Goal: Information Seeking & Learning: Learn about a topic

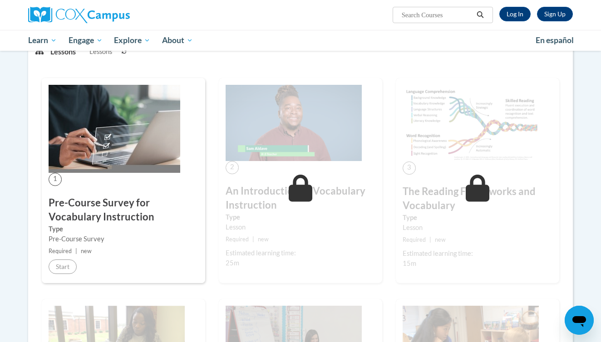
scroll to position [131, 0]
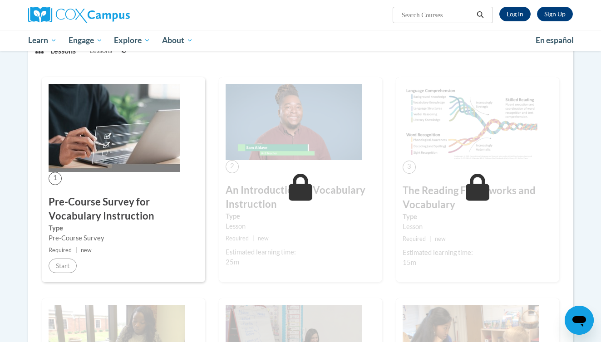
click at [517, 14] on link "Log In" at bounding box center [514, 14] width 31 height 15
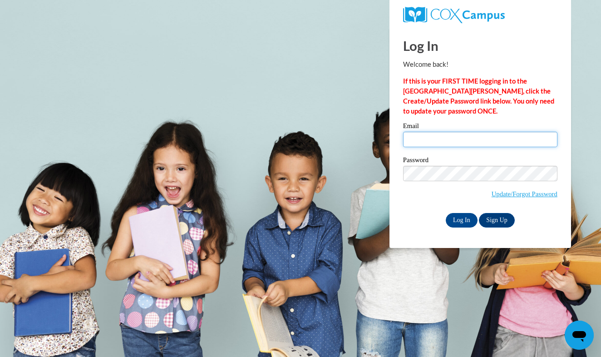
type input "mzlensky@sdb.K12.wi.us"
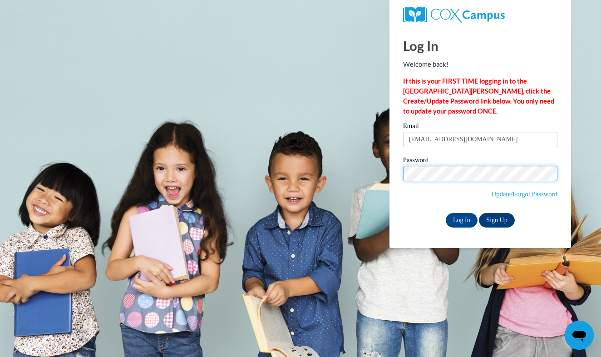
click at [461, 218] on input "Log In" at bounding box center [462, 220] width 32 height 15
click at [453, 217] on input "Log In" at bounding box center [462, 220] width 32 height 15
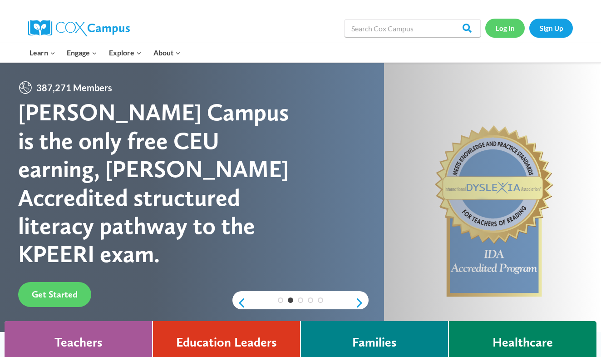
click at [502, 23] on link "Log In" at bounding box center [504, 28] width 39 height 19
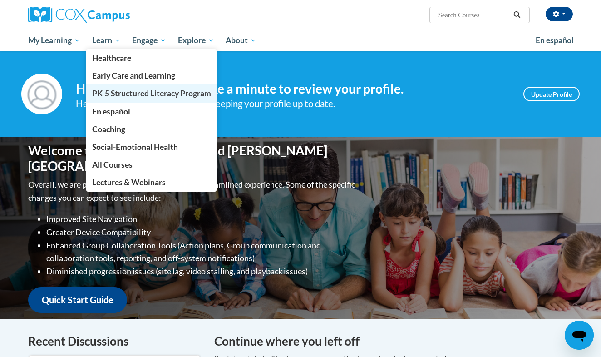
click at [113, 92] on span "PK-5 Structured Literacy Program" at bounding box center [151, 94] width 119 height 10
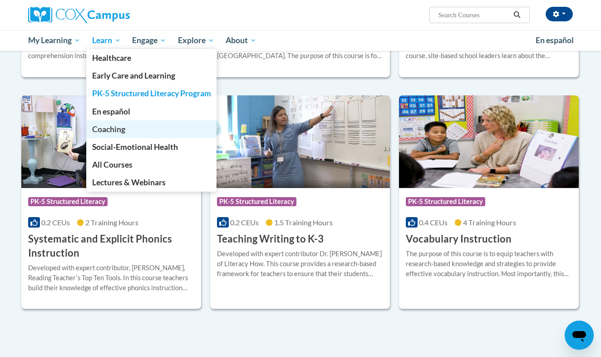
scroll to position [934, 0]
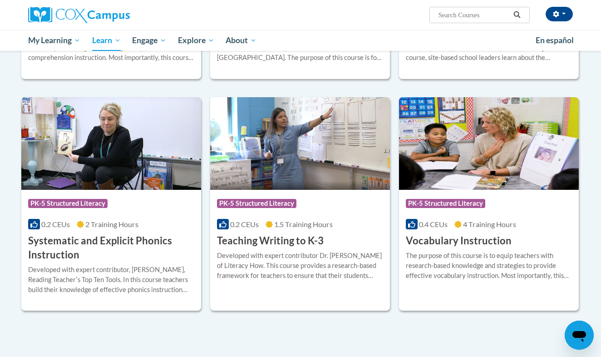
click at [505, 245] on h3 "Vocabulary Instruction" at bounding box center [459, 241] width 106 height 14
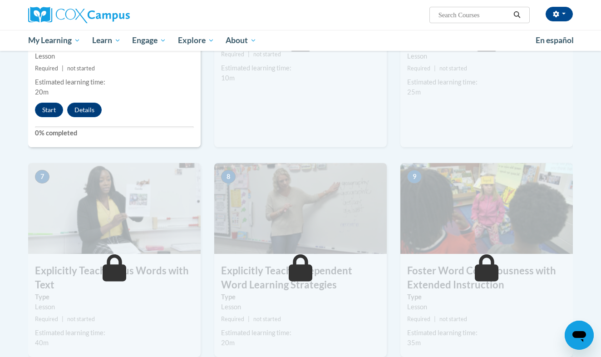
scroll to position [578, 0]
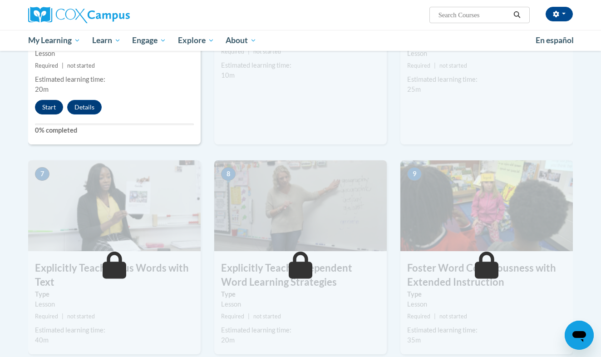
click at [51, 101] on button "Start" at bounding box center [49, 107] width 28 height 15
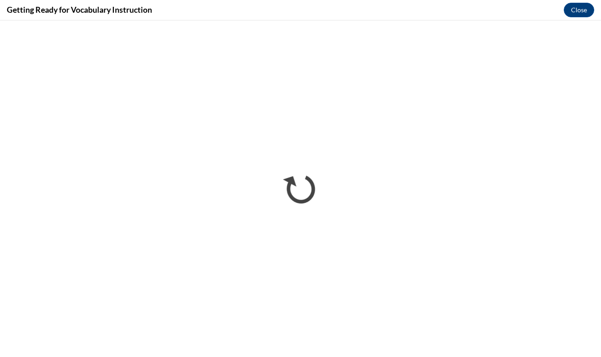
scroll to position [0, 0]
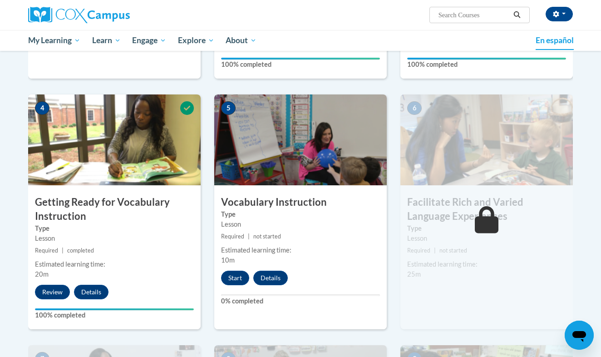
scroll to position [402, 0]
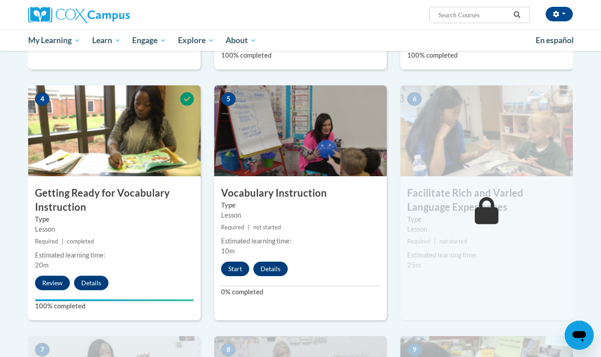
click at [237, 265] on button "Start" at bounding box center [235, 268] width 28 height 15
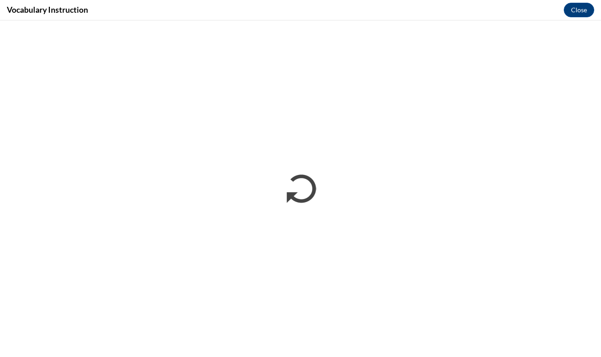
scroll to position [0, 0]
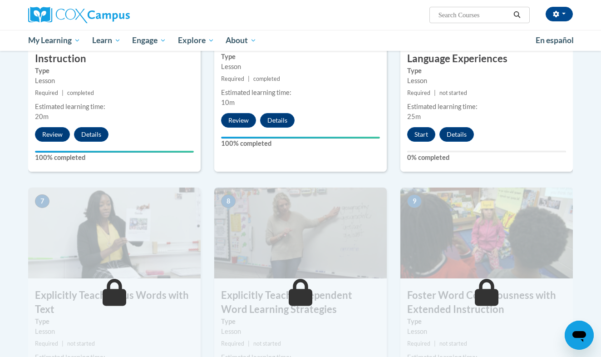
scroll to position [550, 0]
